Goal: Information Seeking & Learning: Understand process/instructions

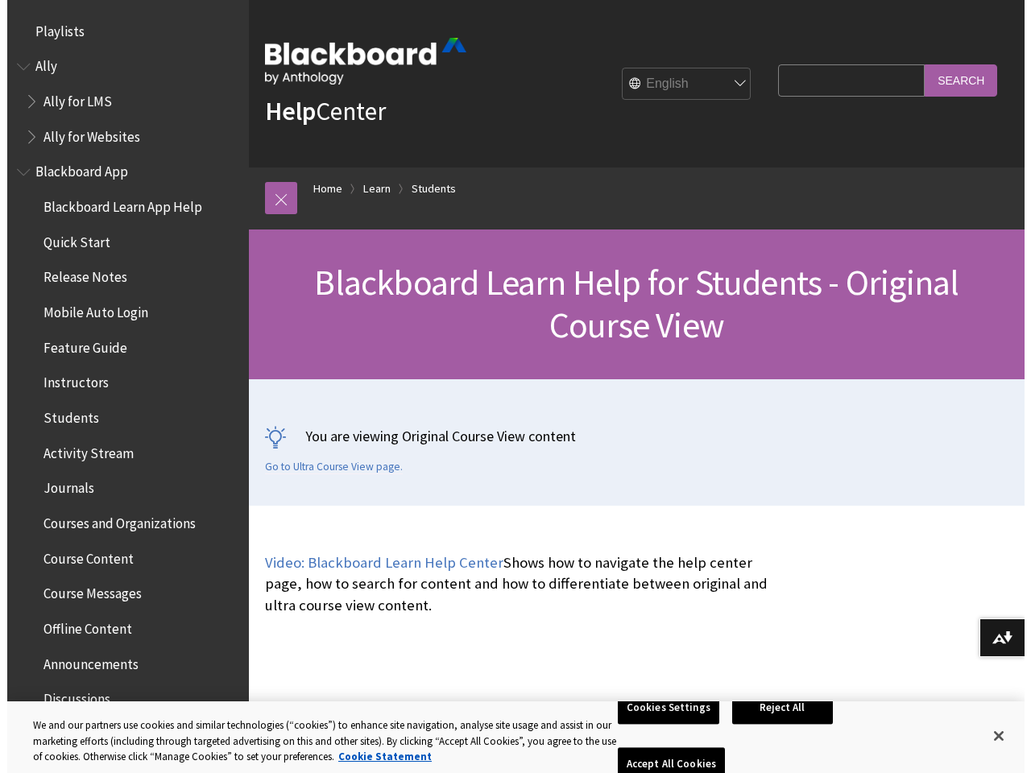
scroll to position [1902, 0]
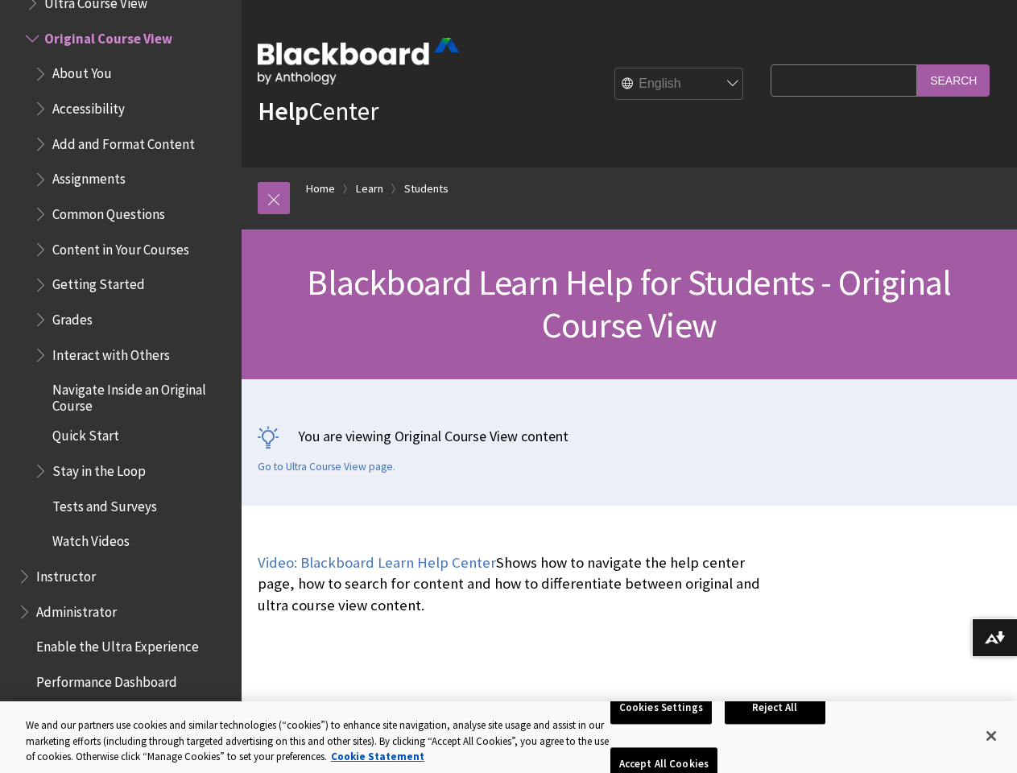
click at [508, 386] on div "You are viewing Original Course View content Go to Ultra Course View page." at bounding box center [629, 442] width 775 height 126
click at [274, 198] on link at bounding box center [274, 198] width 32 height 32
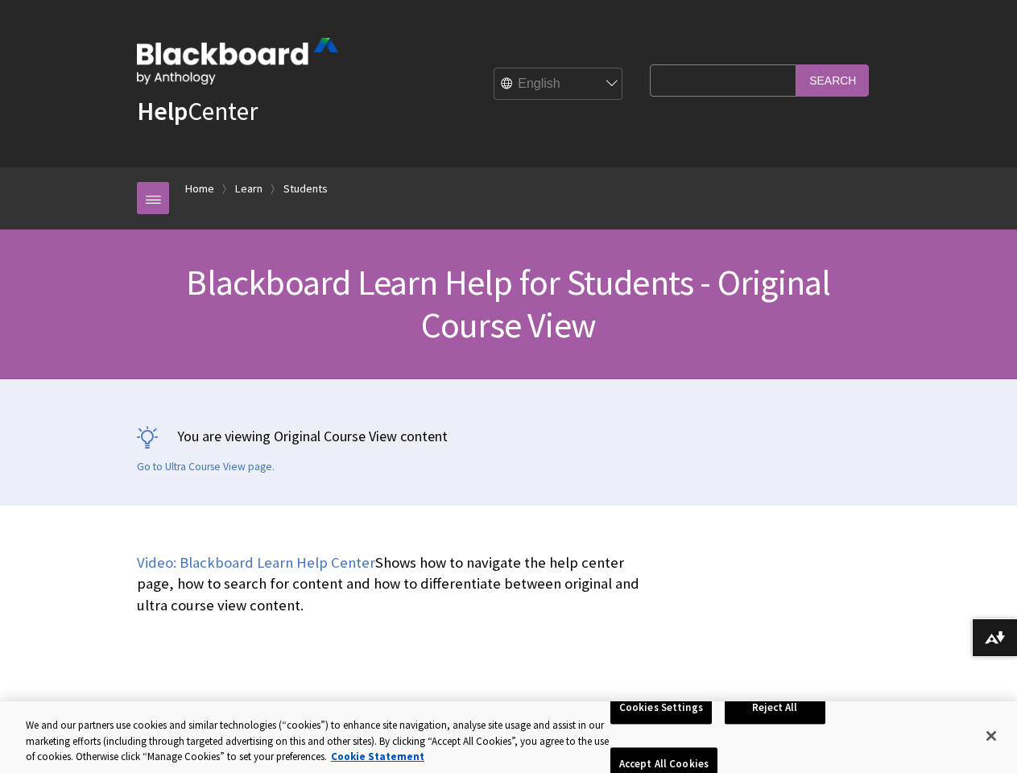
click at [994, 638] on button "Download alternative formats ..." at bounding box center [994, 637] width 45 height 39
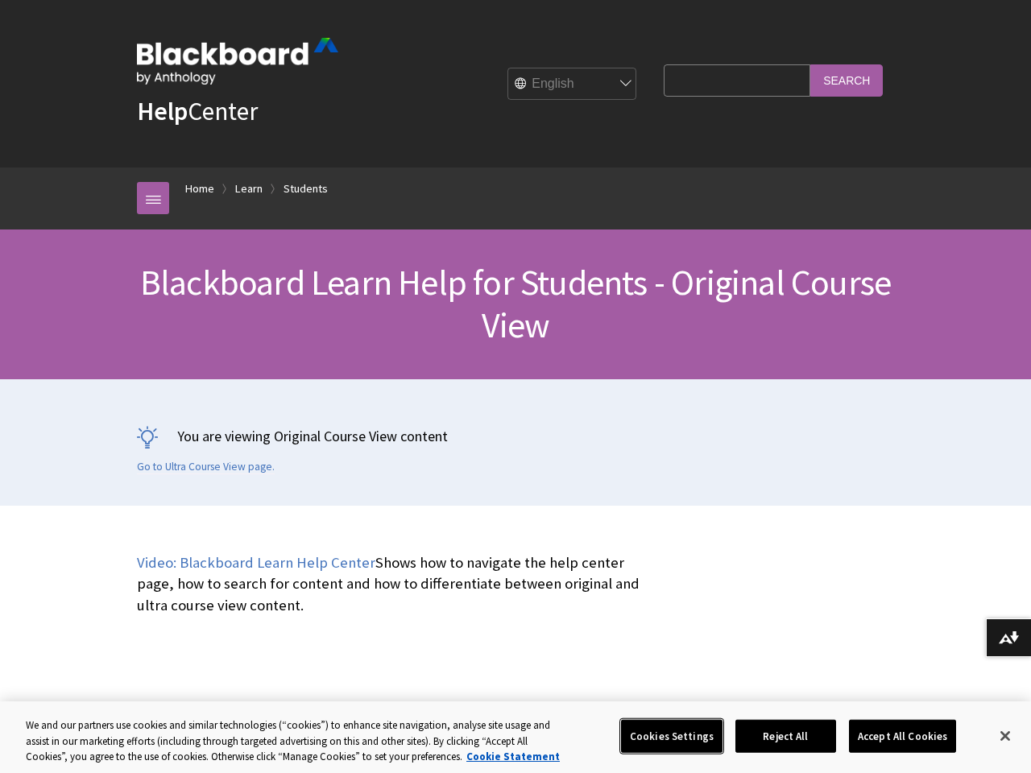
click at [663, 736] on button "Cookies Settings" at bounding box center [671, 736] width 101 height 34
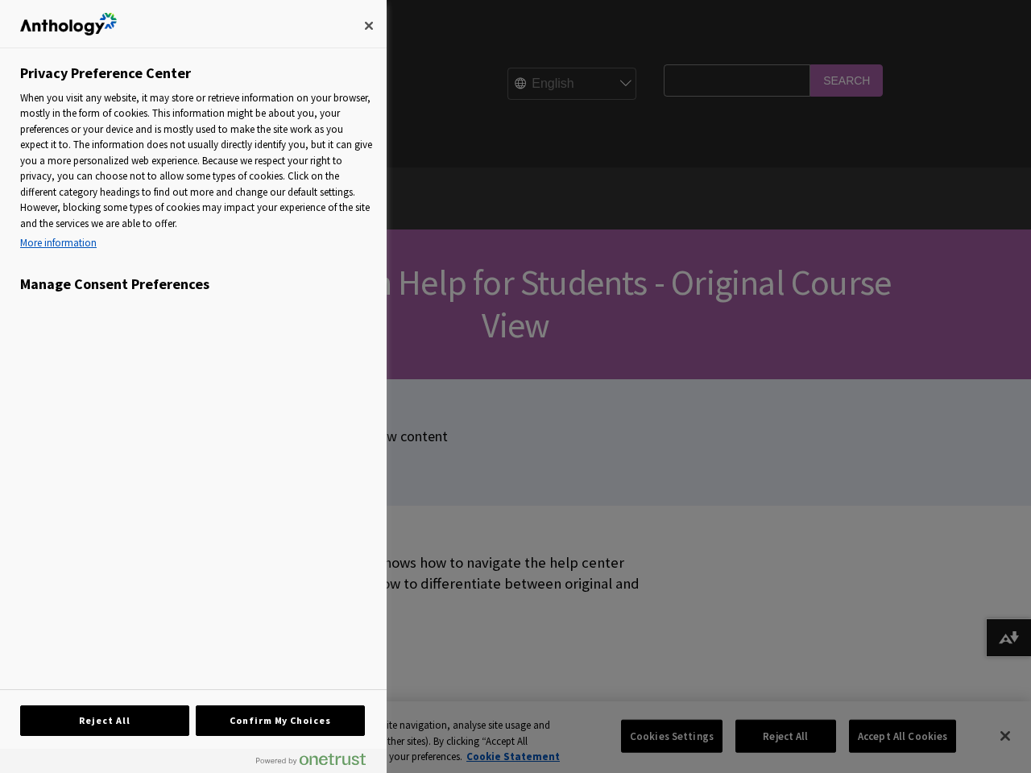
click at [778, 736] on div at bounding box center [515, 386] width 1031 height 773
click at [891, 736] on div at bounding box center [515, 386] width 1031 height 773
click at [991, 736] on div at bounding box center [515, 386] width 1031 height 773
